Goal: Task Accomplishment & Management: Manage account settings

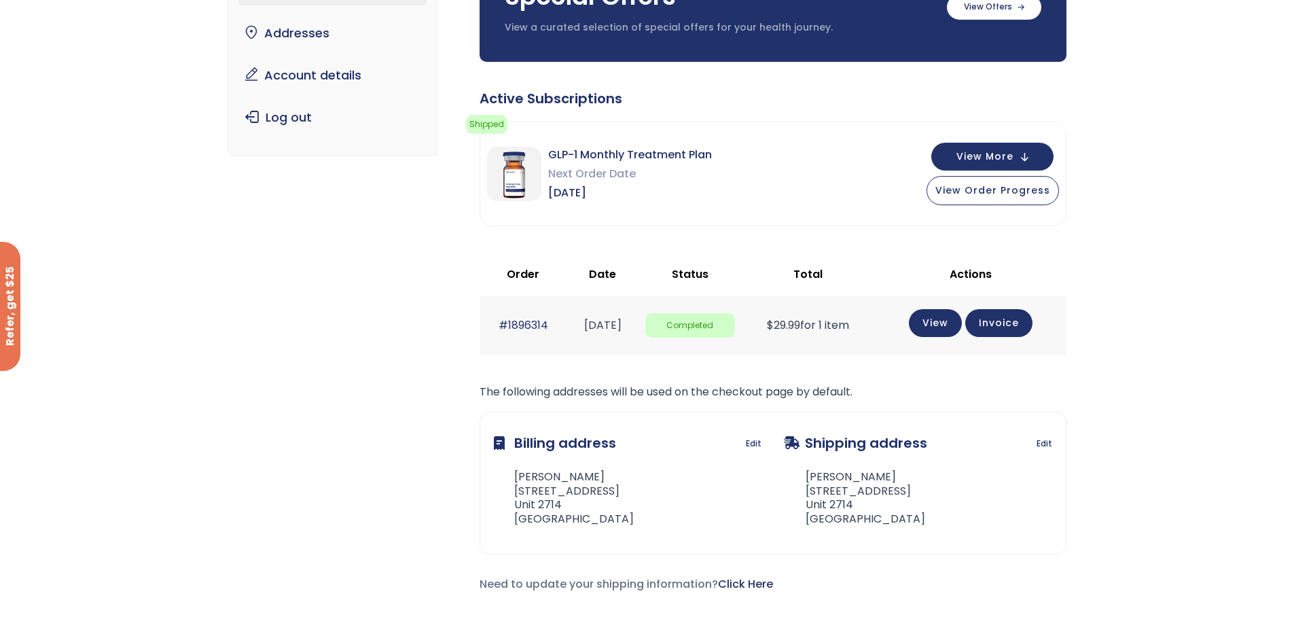
scroll to position [136, 0]
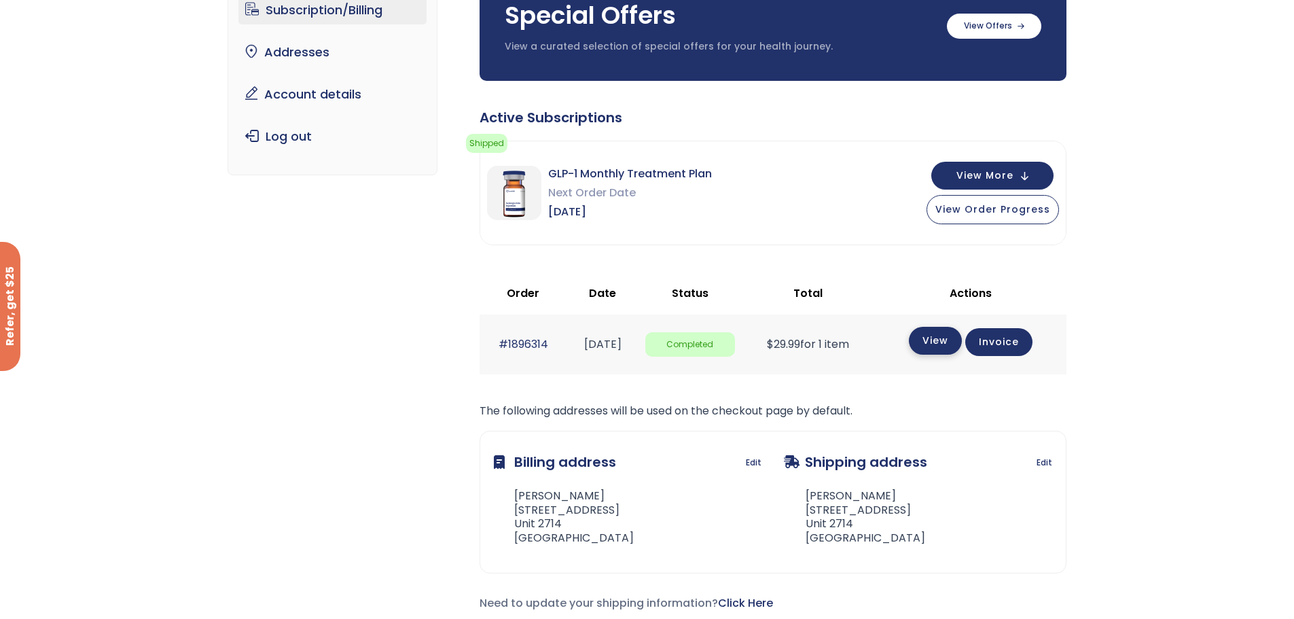
click at [946, 342] on link "View" at bounding box center [935, 341] width 53 height 28
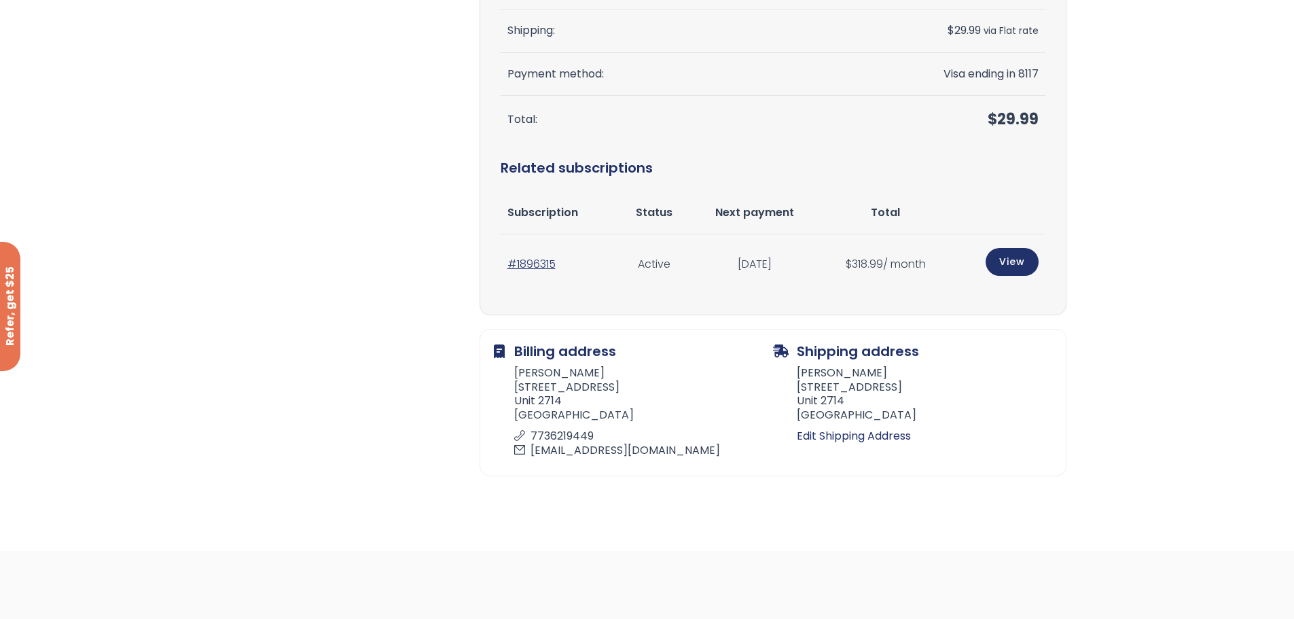
scroll to position [475, 0]
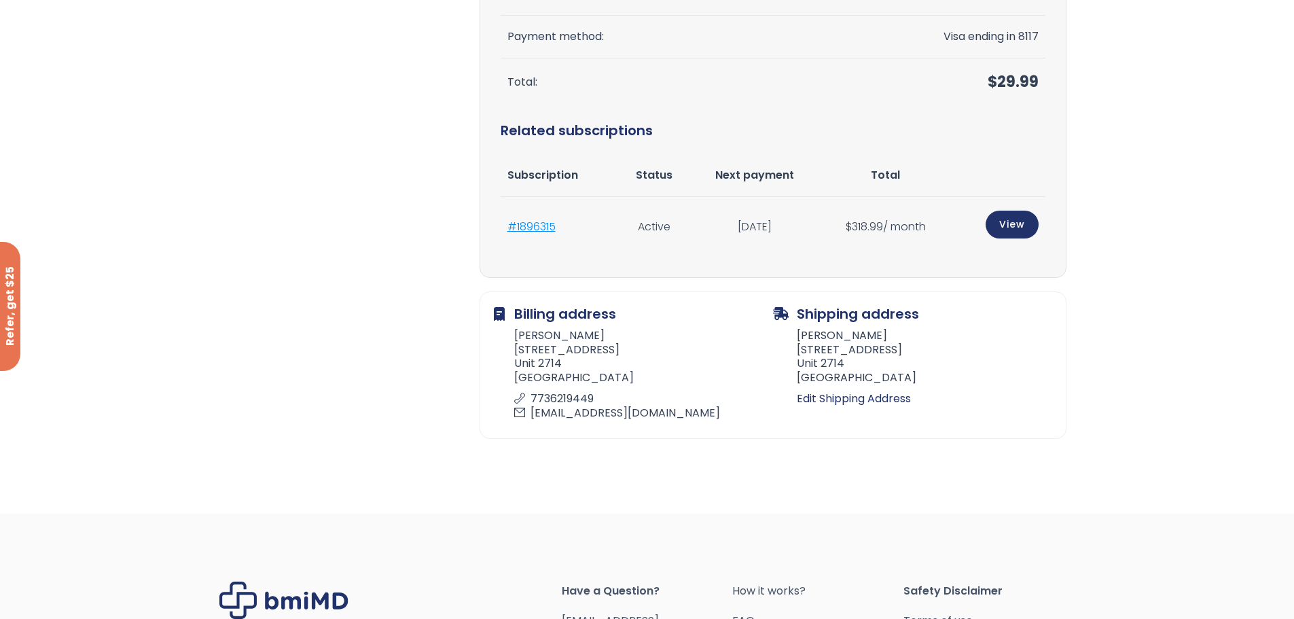
click at [528, 230] on link "#1896315" at bounding box center [531, 227] width 48 height 16
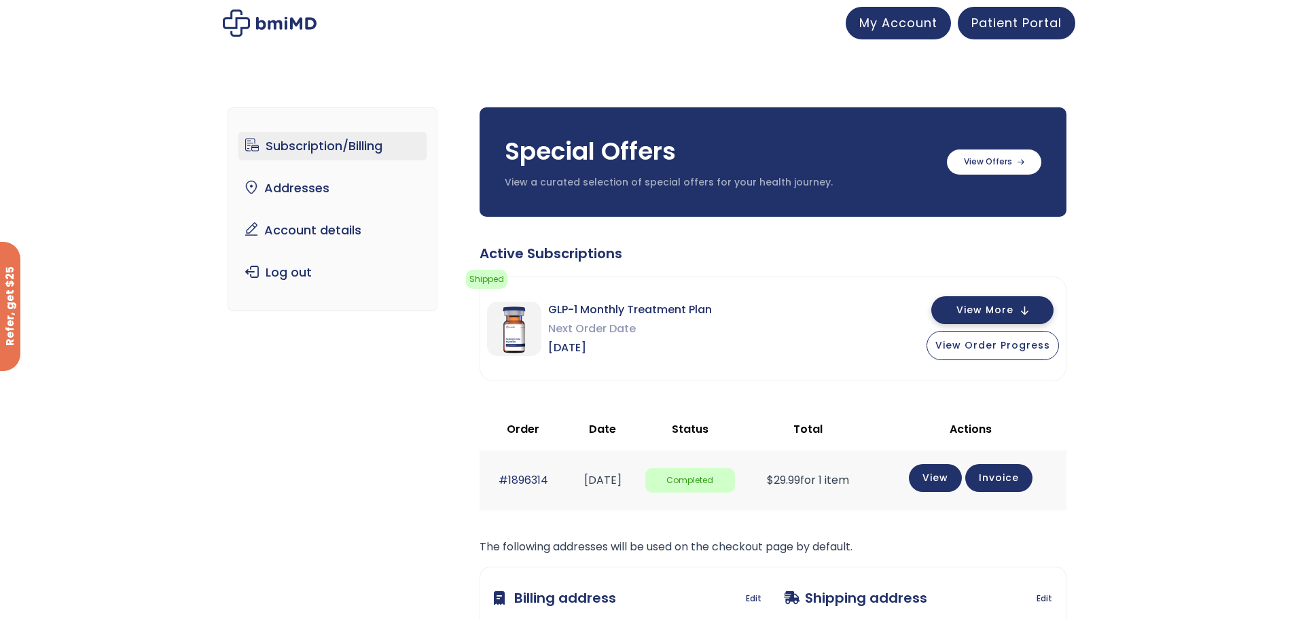
click at [1025, 308] on button "View More" at bounding box center [992, 310] width 122 height 28
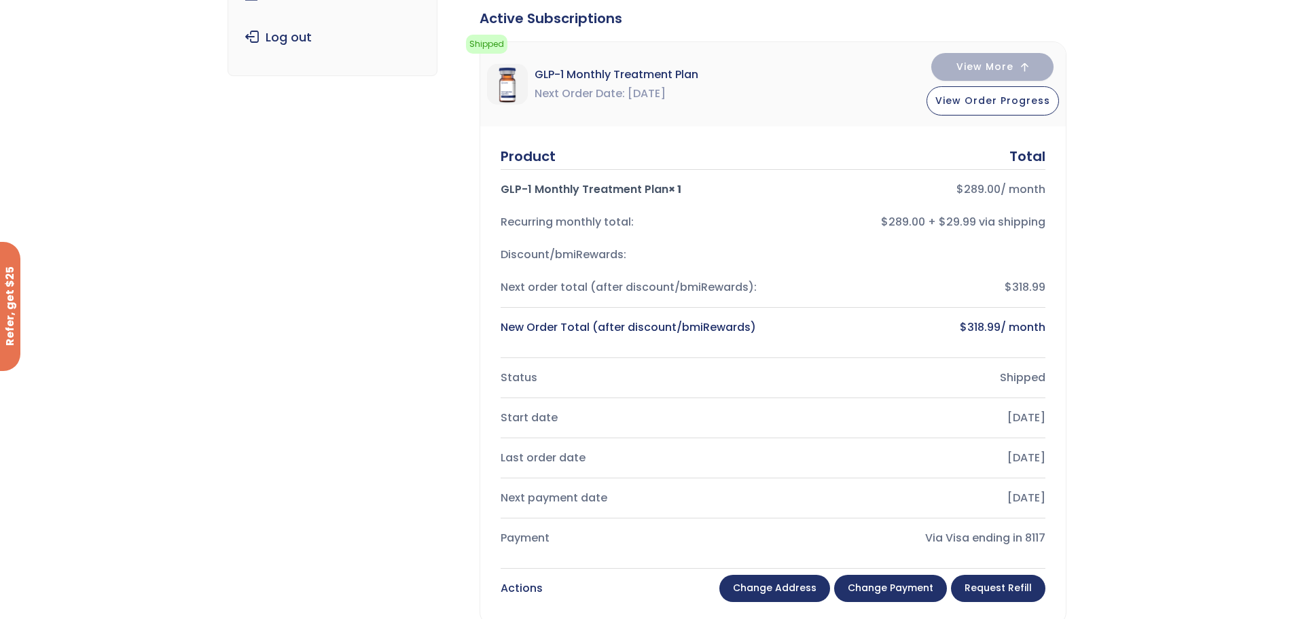
scroll to position [204, 0]
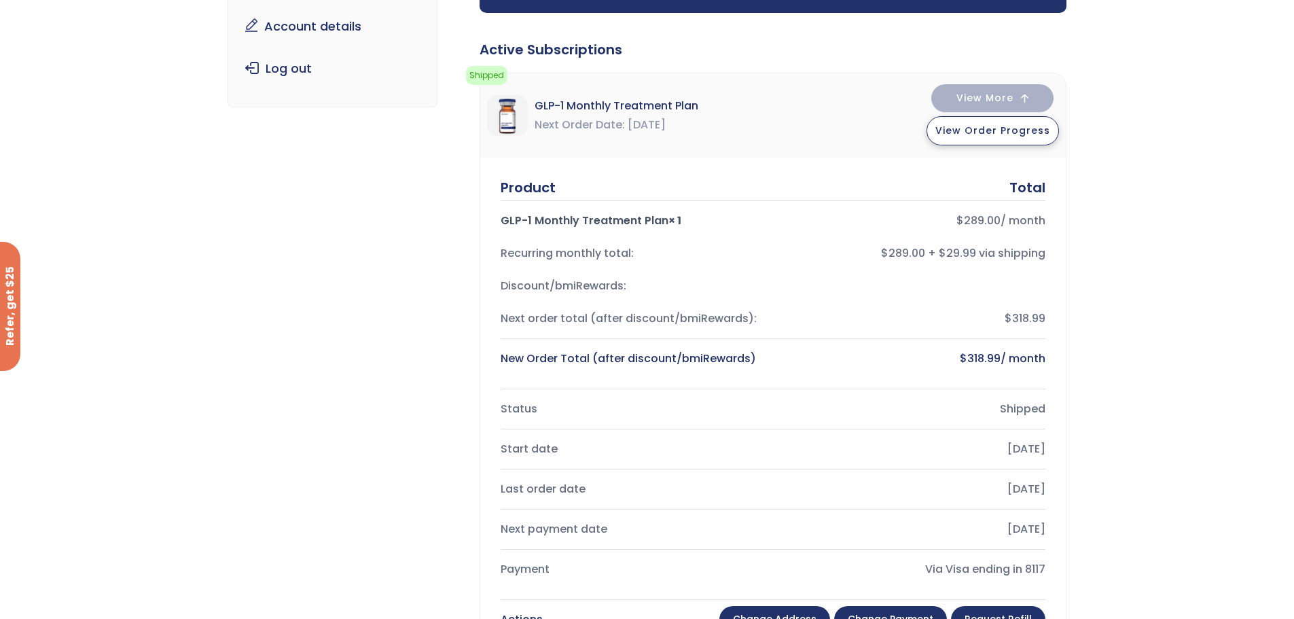
click at [1005, 130] on span "View Order Progress" at bounding box center [992, 131] width 115 height 14
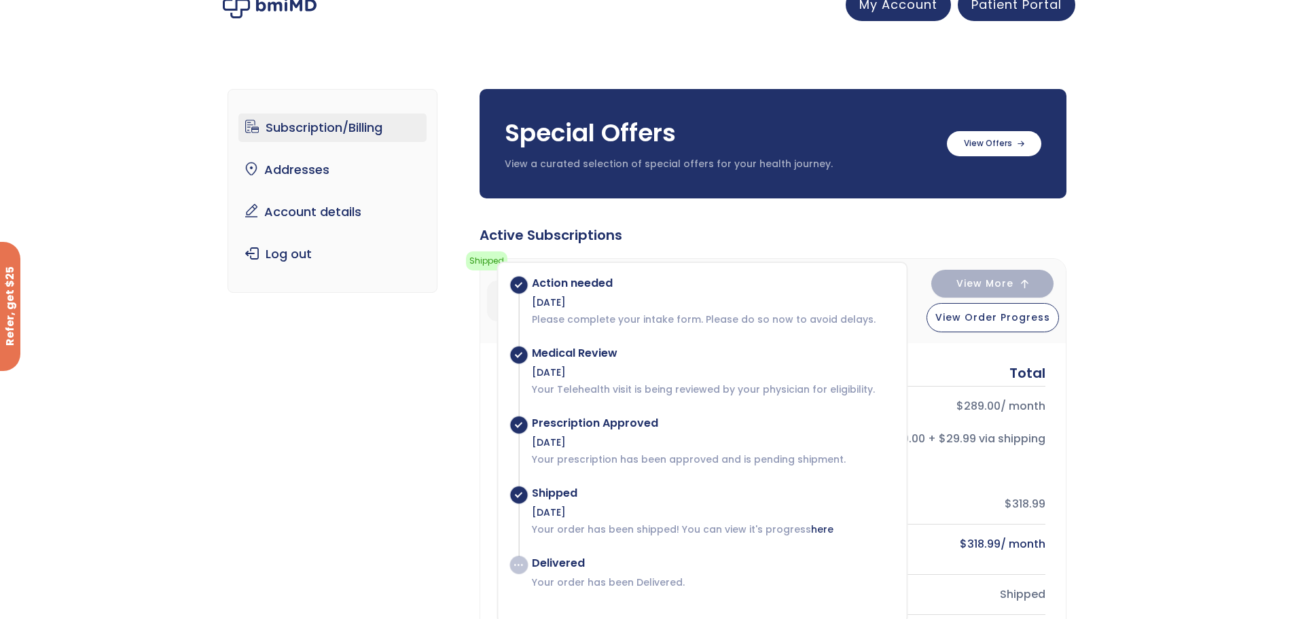
scroll to position [0, 0]
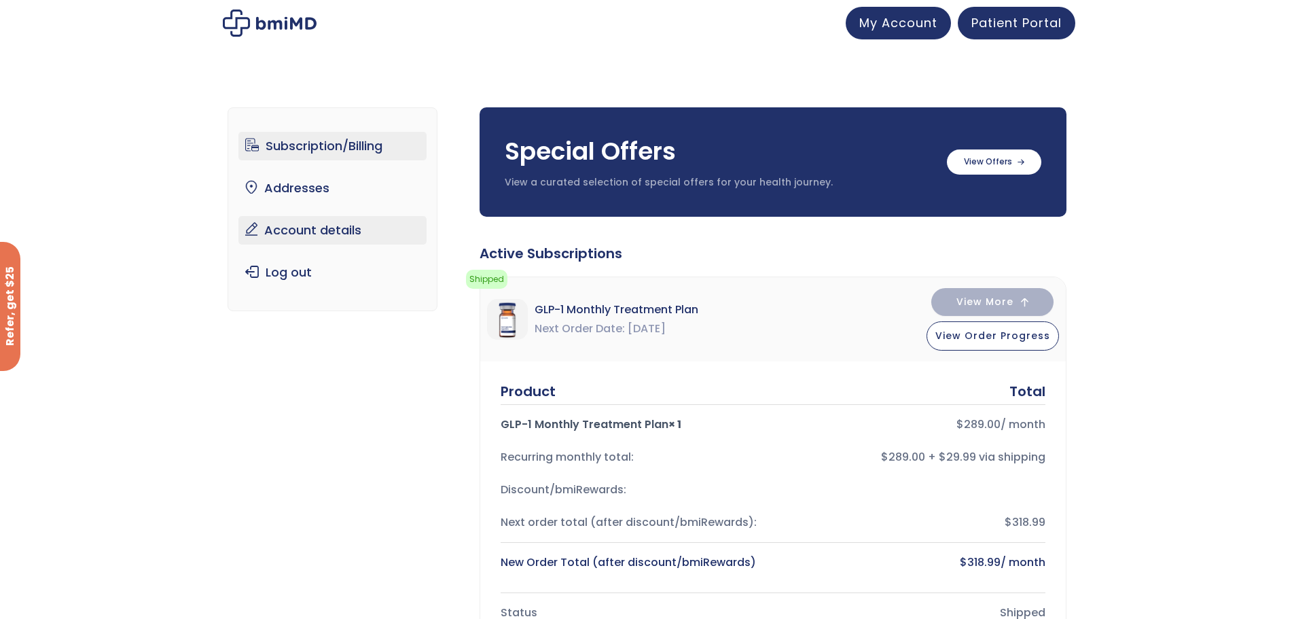
click at [353, 229] on link "Account details" at bounding box center [332, 230] width 188 height 29
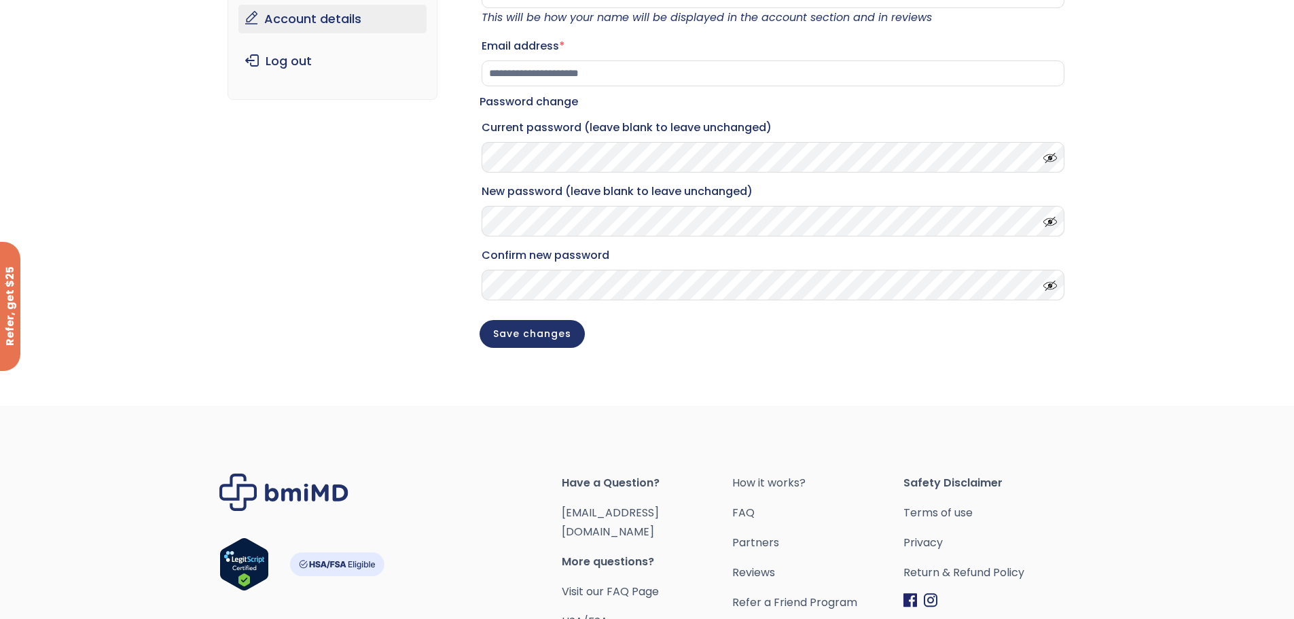
scroll to position [324, 0]
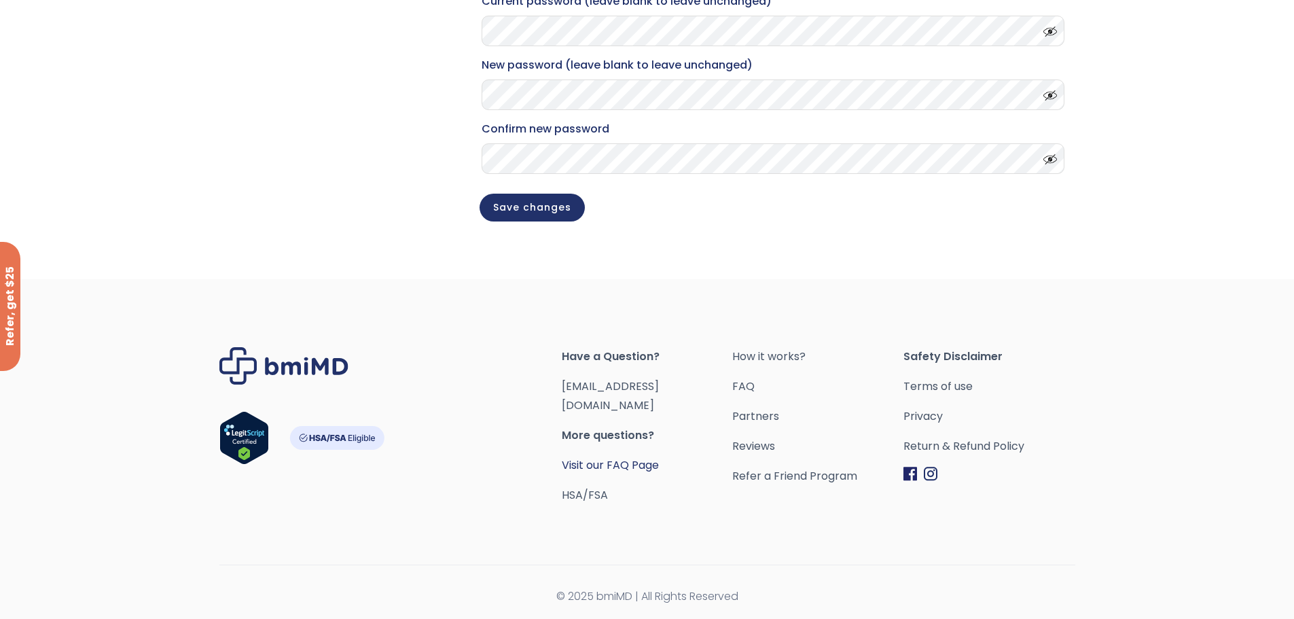
click at [589, 457] on link "Visit our FAQ Page" at bounding box center [610, 465] width 97 height 16
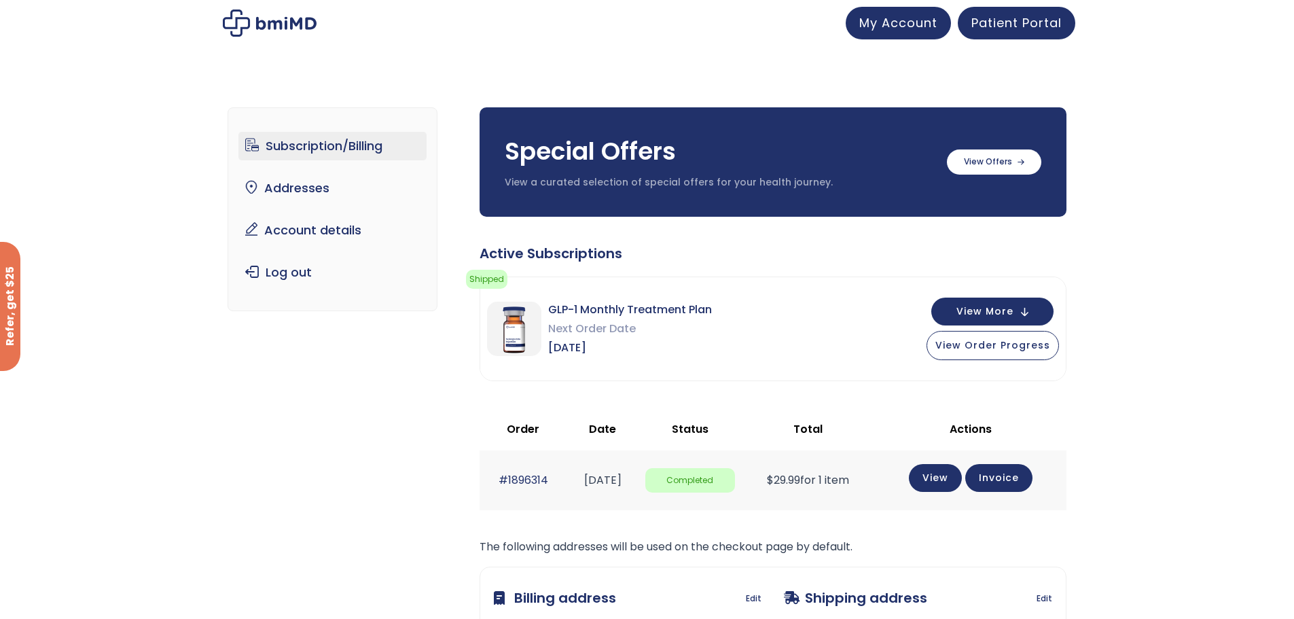
click at [378, 145] on link "Subscription/Billing" at bounding box center [332, 146] width 188 height 29
click at [1023, 305] on button "View More" at bounding box center [992, 310] width 122 height 28
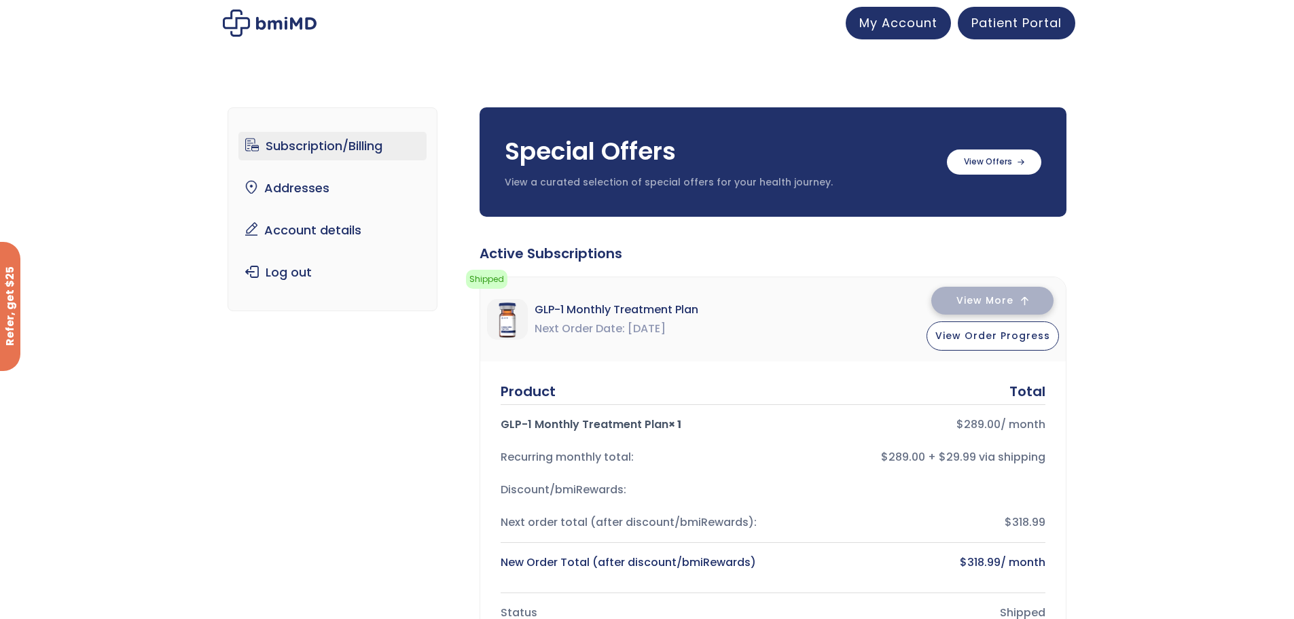
click at [1038, 299] on button "View More" at bounding box center [992, 301] width 122 height 28
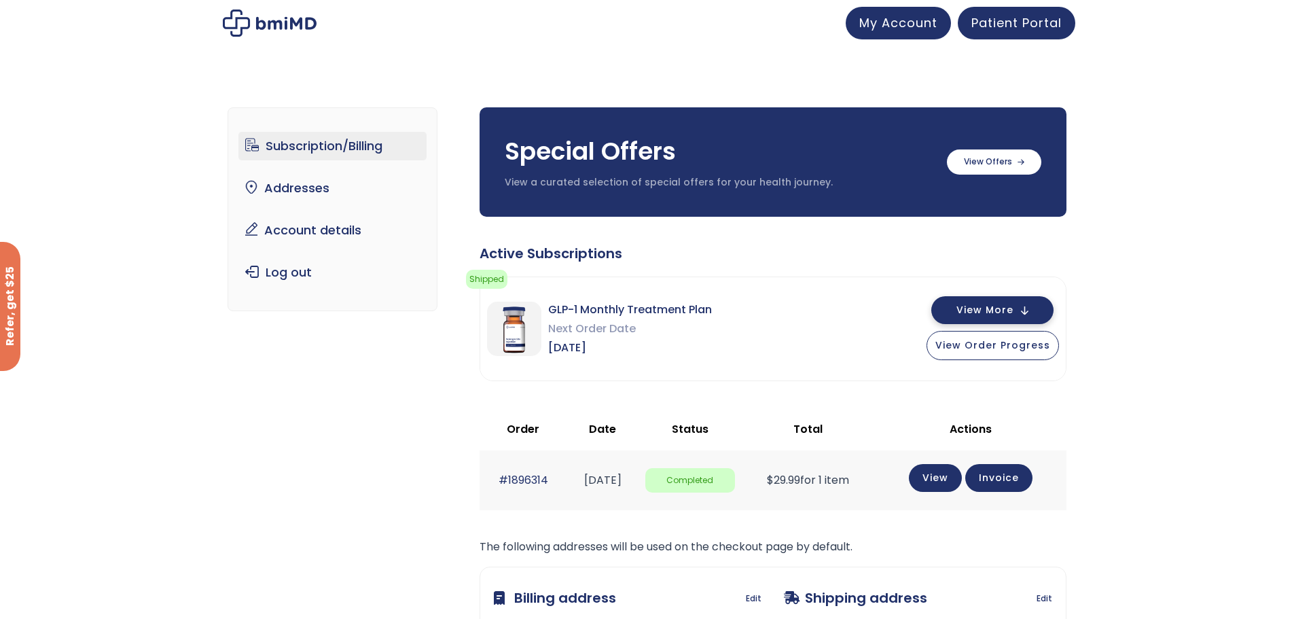
click at [1034, 302] on button "View More" at bounding box center [992, 310] width 122 height 28
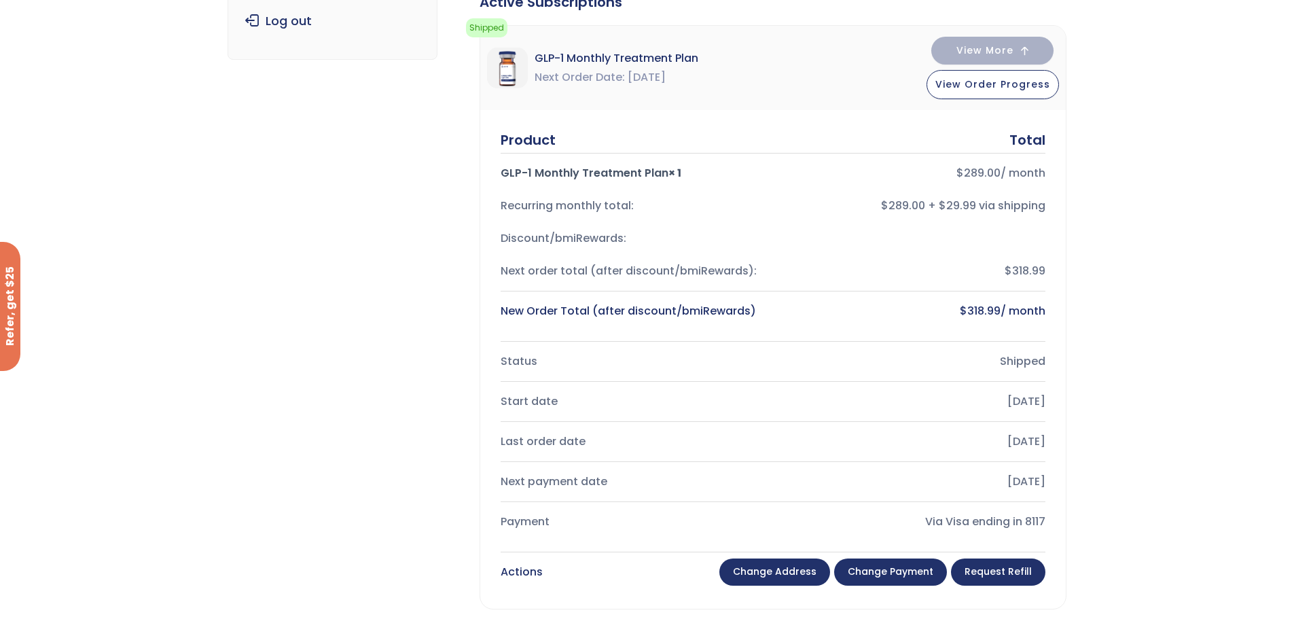
scroll to position [407, 0]
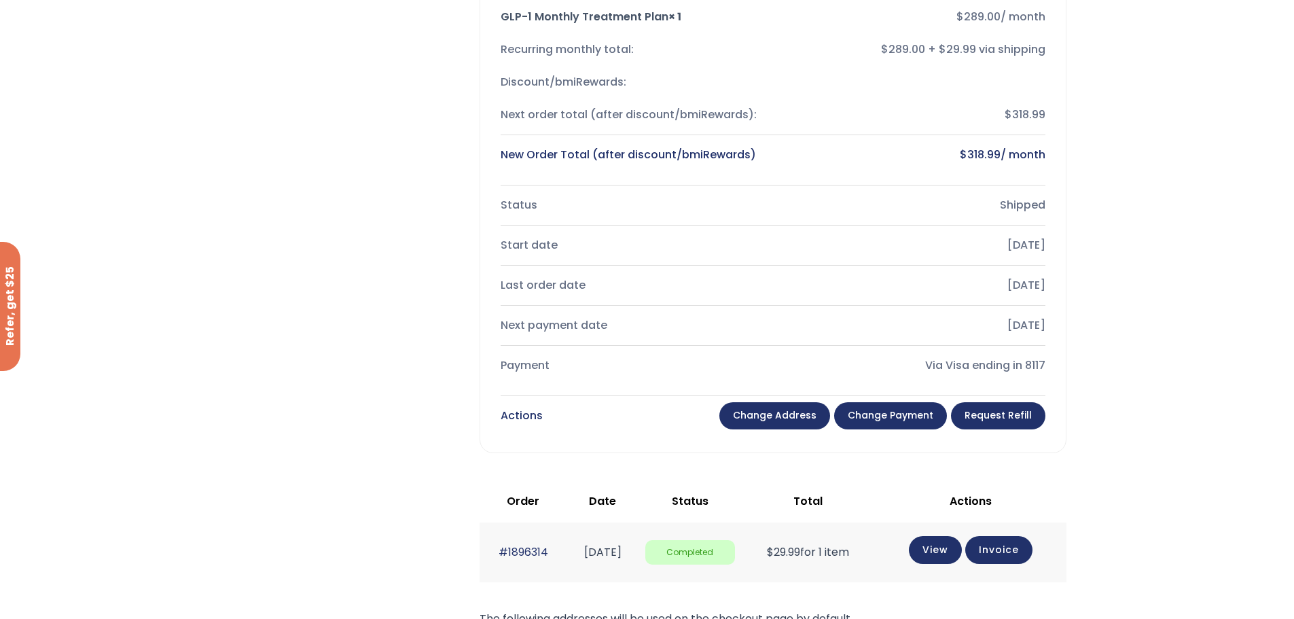
click at [901, 416] on link "Change payment" at bounding box center [890, 415] width 113 height 27
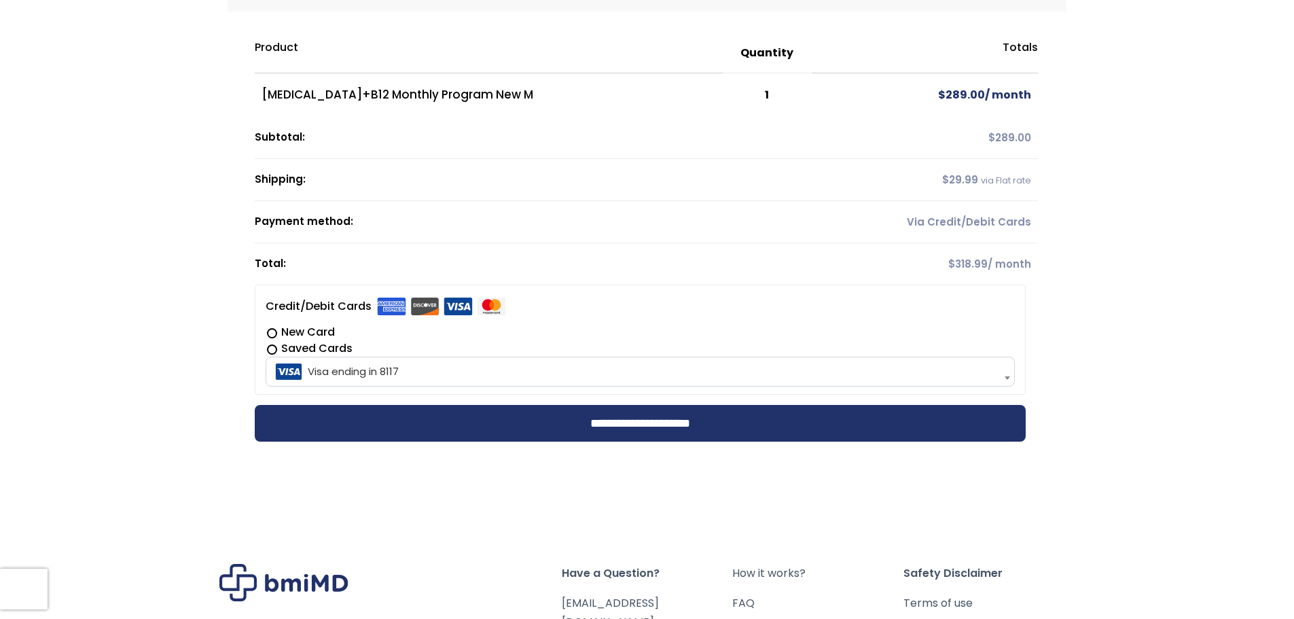
scroll to position [189, 0]
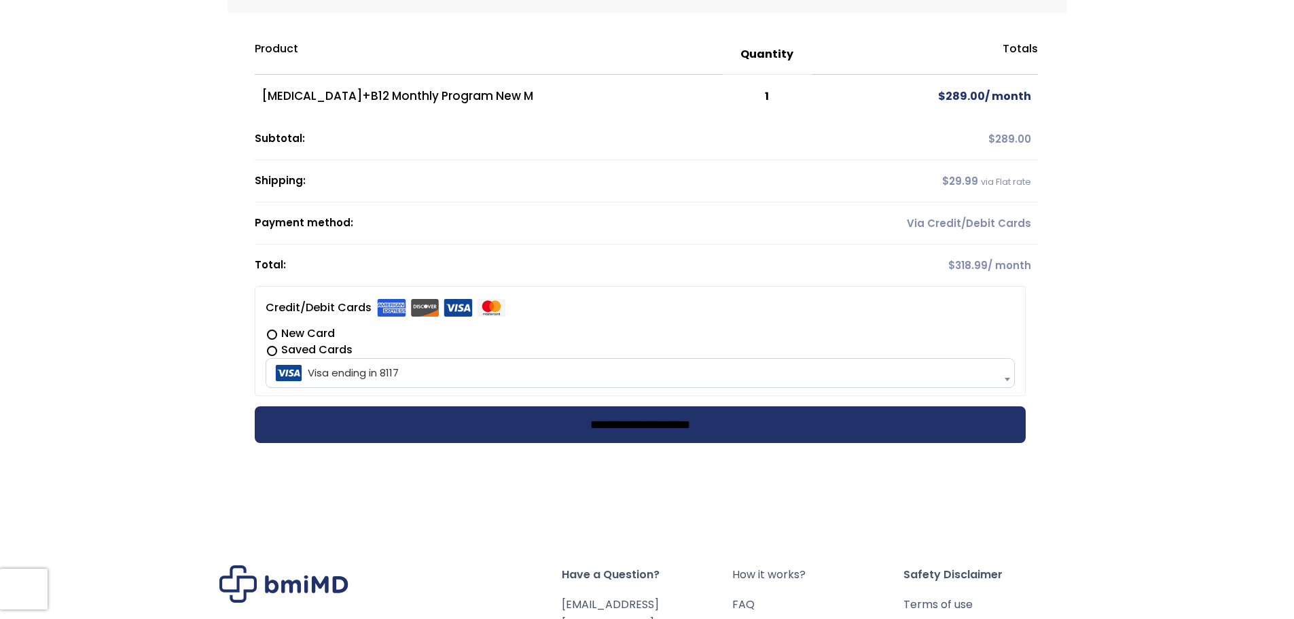
click at [710, 420] on input "**********" at bounding box center [640, 424] width 771 height 37
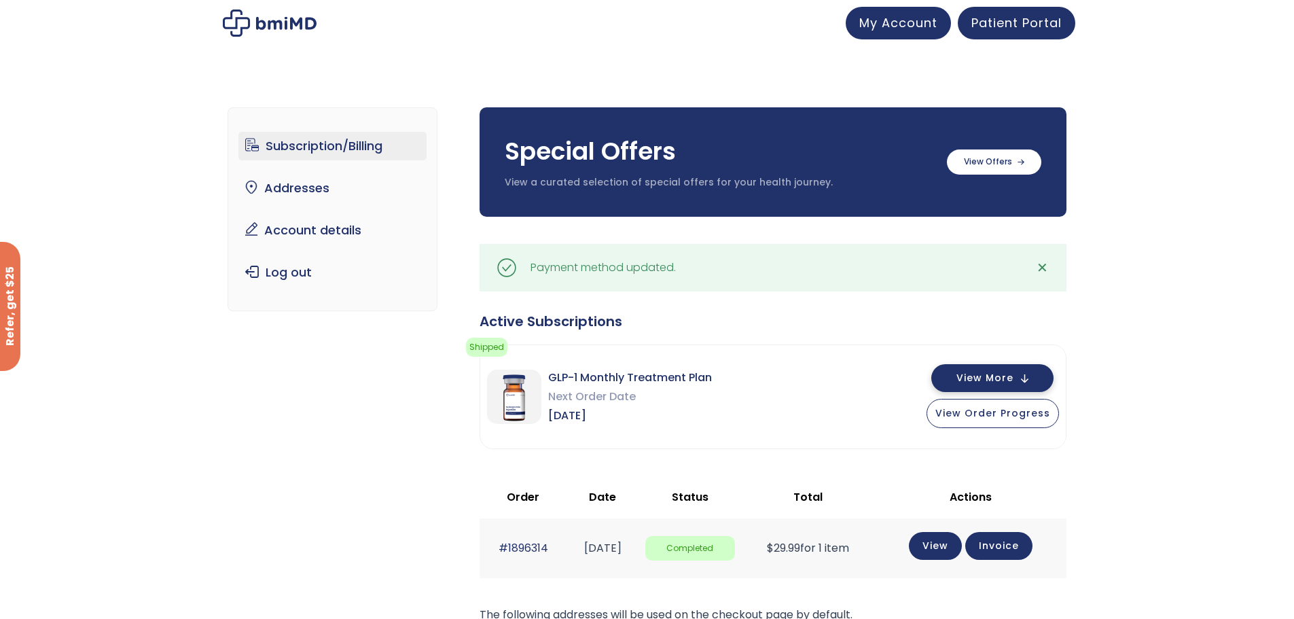
click at [1032, 374] on button "View More" at bounding box center [992, 378] width 122 height 28
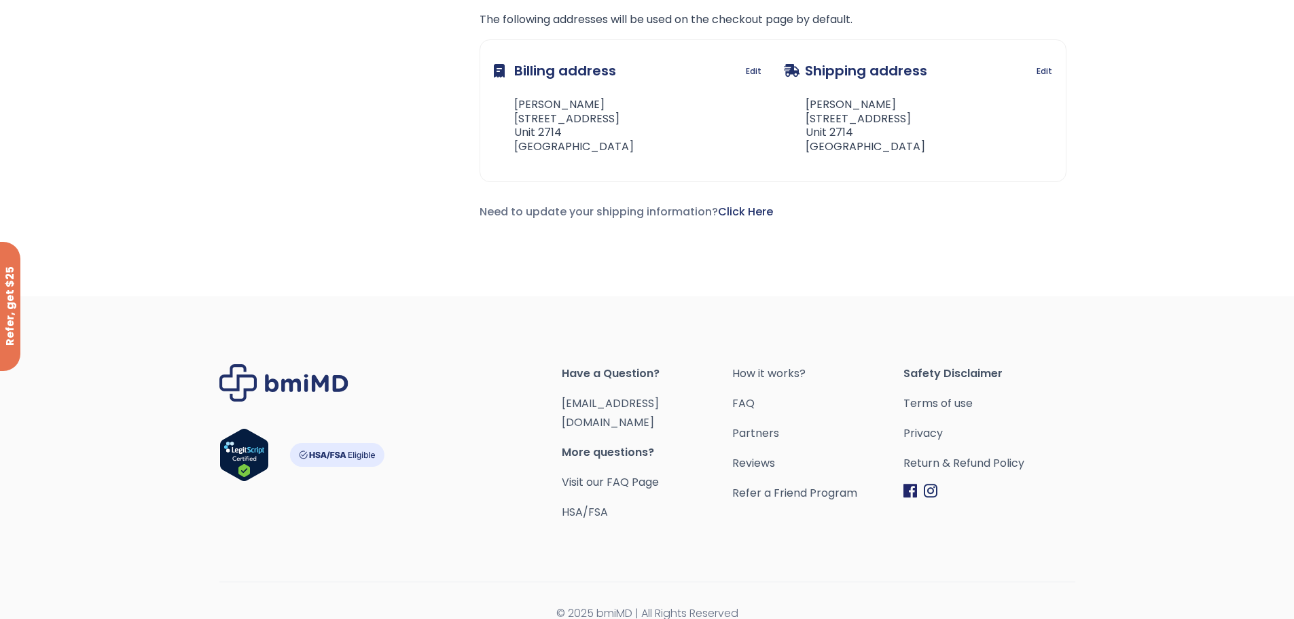
scroll to position [1077, 0]
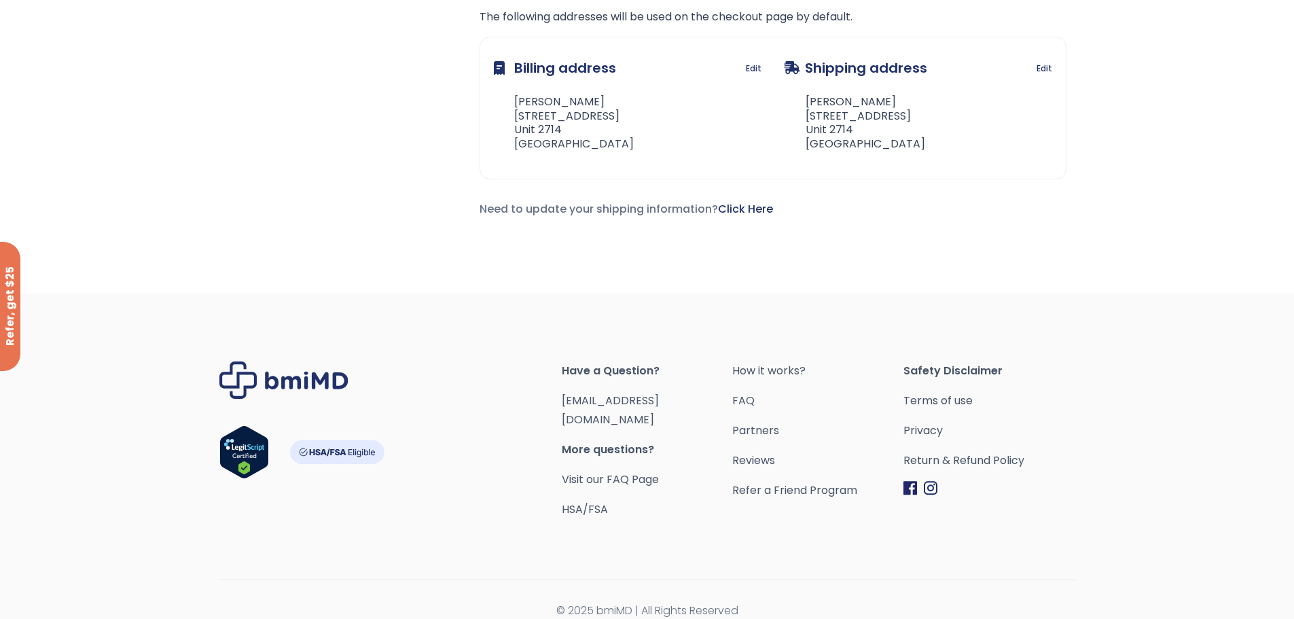
drag, startPoint x: 560, startPoint y: 402, endPoint x: 536, endPoint y: 398, distance: 23.4
click at [542, 405] on div "Footer" at bounding box center [390, 440] width 342 height 158
click at [536, 390] on div "Footer" at bounding box center [390, 440] width 342 height 158
drag, startPoint x: 674, startPoint y: 404, endPoint x: 562, endPoint y: 405, distance: 111.4
click at [562, 405] on span "[EMAIL_ADDRESS][DOMAIN_NAME]" at bounding box center [647, 410] width 171 height 38
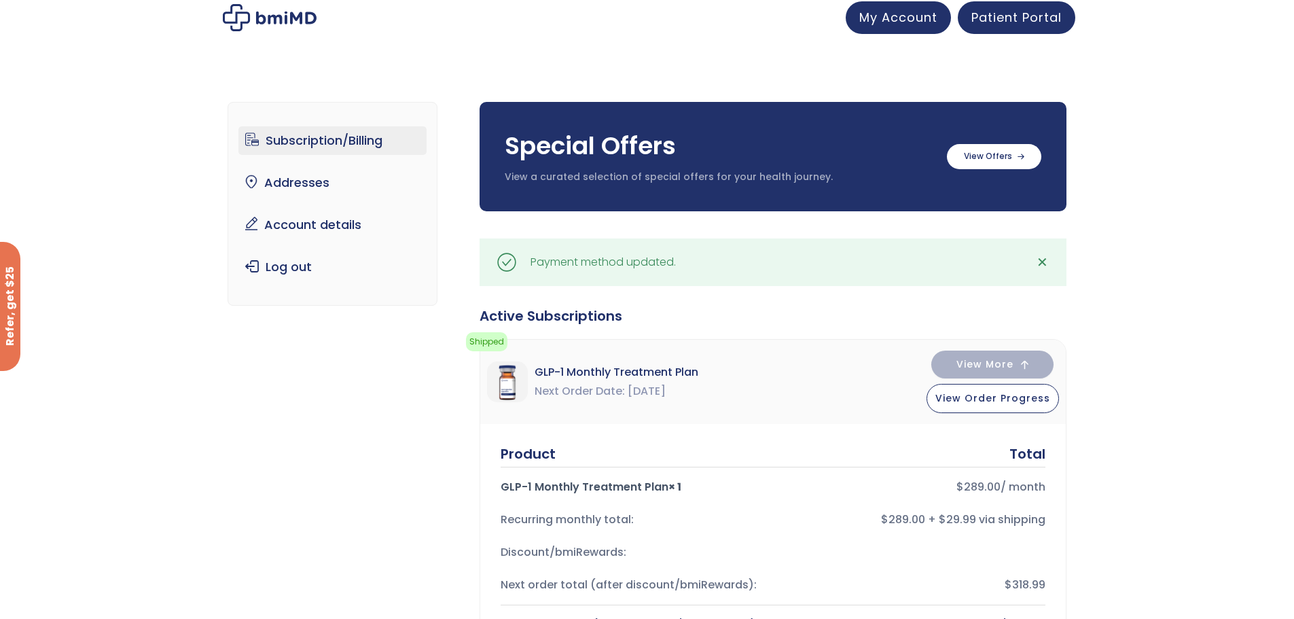
scroll to position [0, 0]
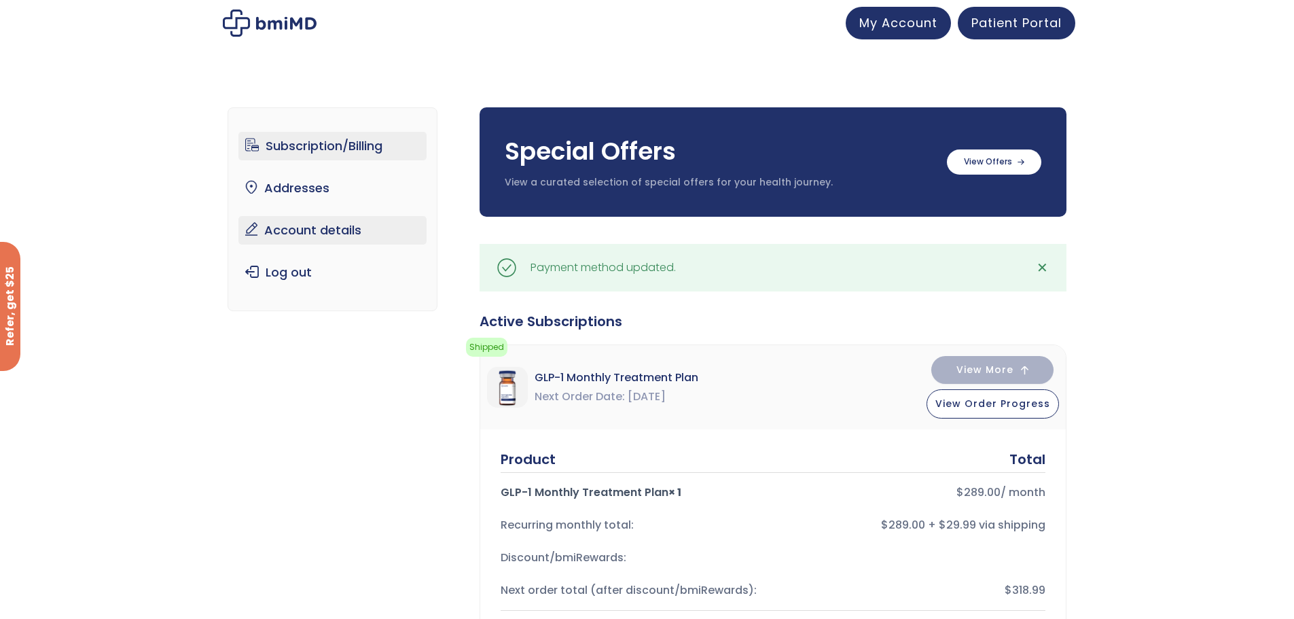
click at [300, 237] on link "Account details" at bounding box center [332, 230] width 188 height 29
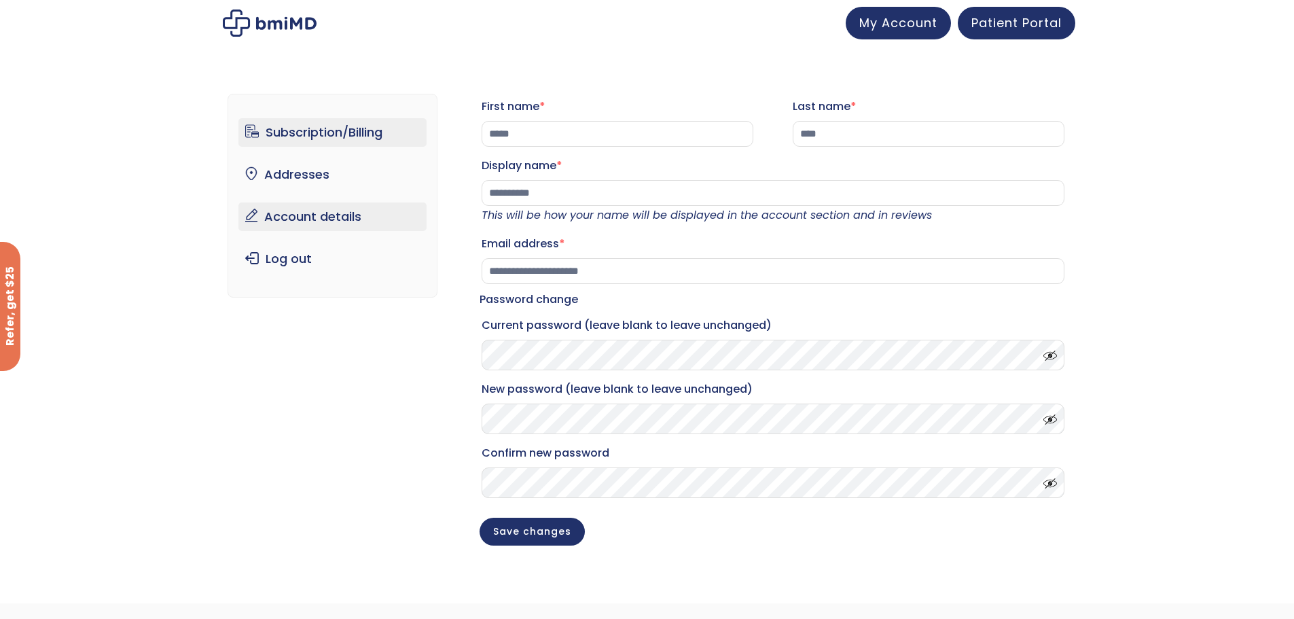
click at [335, 128] on link "Subscription/Billing" at bounding box center [332, 132] width 188 height 29
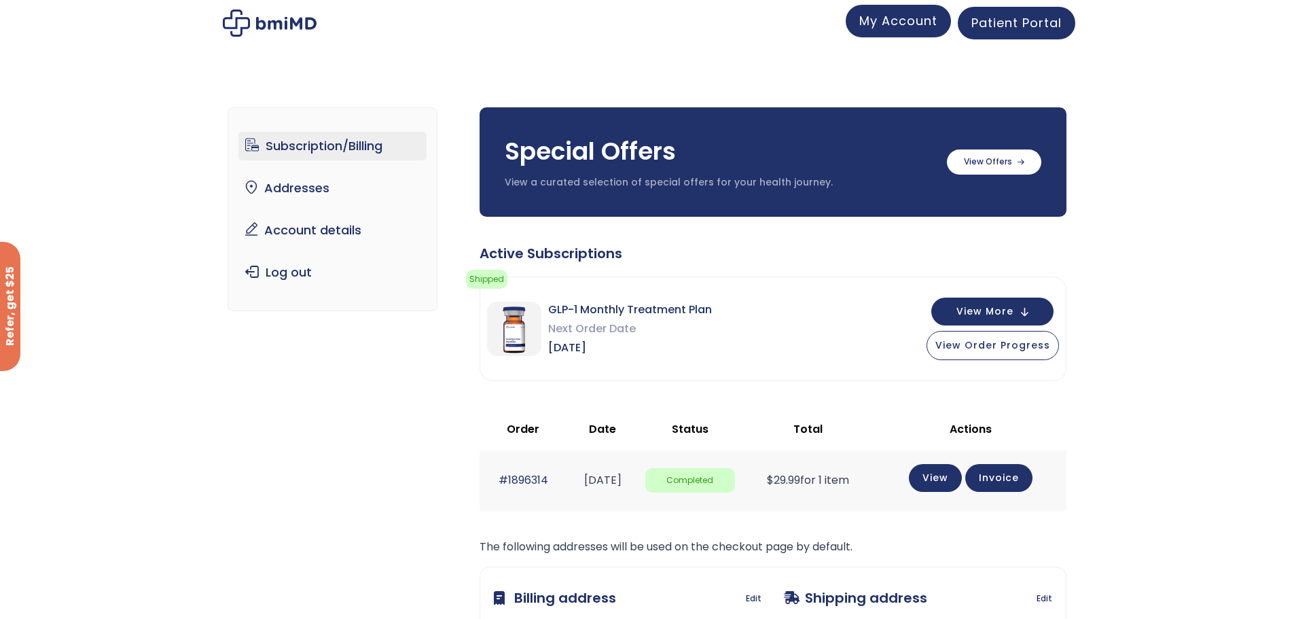
click at [896, 33] on link "My Account" at bounding box center [897, 21] width 105 height 33
click at [1013, 19] on span "Patient Portal" at bounding box center [1016, 20] width 90 height 17
